Goal: Task Accomplishment & Management: Manage account settings

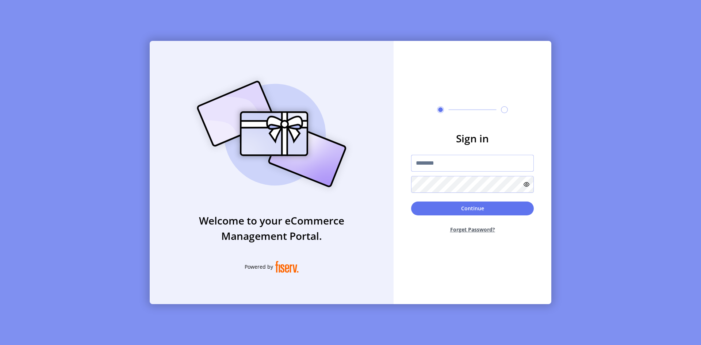
click at [481, 163] on input "text" at bounding box center [472, 163] width 123 height 17
type input "**********"
click at [411, 201] on button "Continue" at bounding box center [472, 208] width 123 height 14
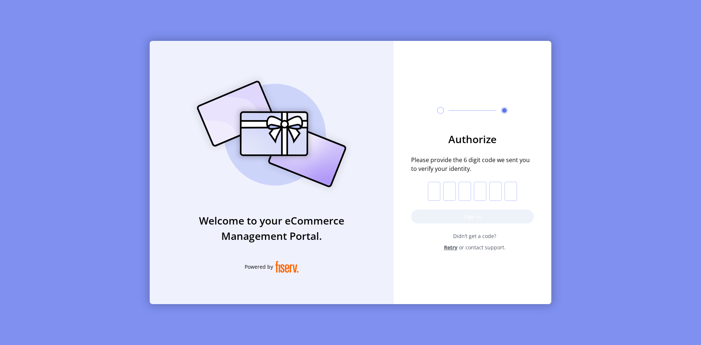
click at [428, 187] on input "text" at bounding box center [434, 191] width 12 height 19
click at [439, 191] on input "text" at bounding box center [434, 191] width 12 height 19
paste input "*"
type input "*"
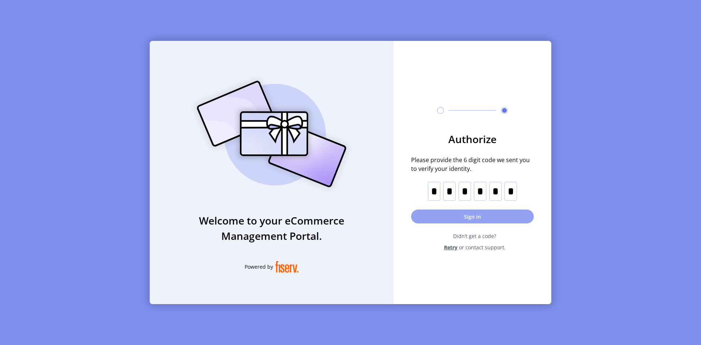
click at [453, 212] on button "Sign in" at bounding box center [472, 216] width 123 height 14
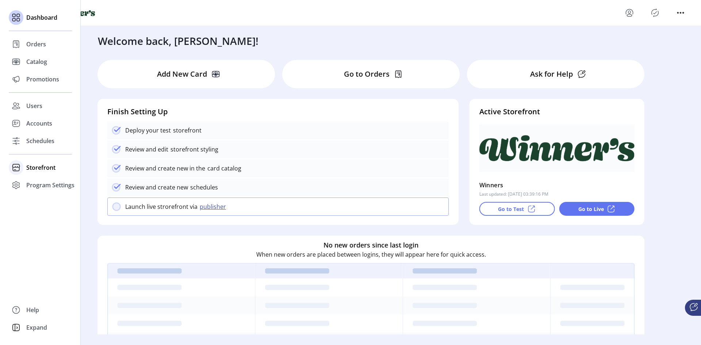
click at [32, 169] on span "Storefront" at bounding box center [40, 167] width 29 height 9
click at [39, 194] on span "Styling" at bounding box center [35, 193] width 19 height 9
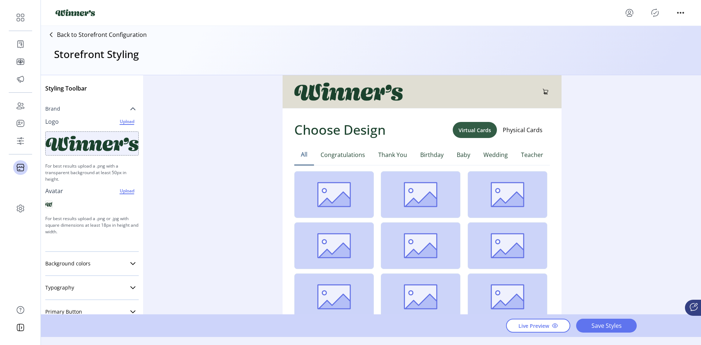
click at [130, 109] on icon at bounding box center [133, 109] width 6 height 6
